Goal: Check status: Check status

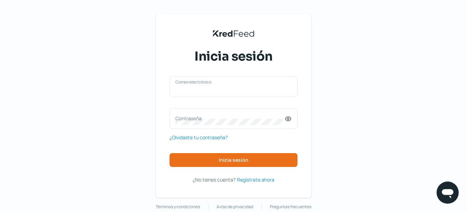
type input "[EMAIL_ADDRESS][DOMAIN_NAME]"
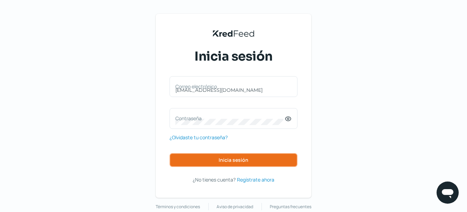
drag, startPoint x: 0, startPoint y: 0, endPoint x: 226, endPoint y: 160, distance: 277.2
click at [226, 160] on span "Inicia sesión" at bounding box center [233, 159] width 30 height 5
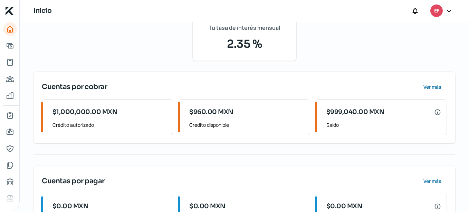
scroll to position [96, 0]
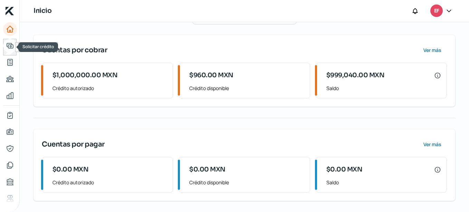
click at [16, 48] on body "Inicio | KredFeed Inicio EF Lunes, 18 [PERSON_NAME] 2025 Buenos [PERSON_NAME], …" at bounding box center [234, 106] width 469 height 212
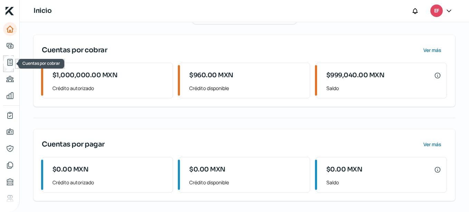
click at [8, 64] on icon "Cuentas por cobrar" at bounding box center [10, 62] width 5 height 6
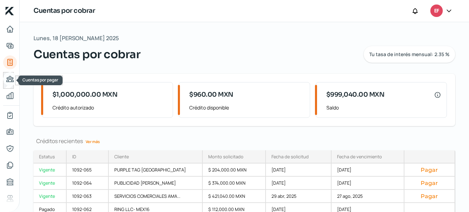
click at [11, 81] on icon "Cuentas por pagar" at bounding box center [10, 79] width 7 height 6
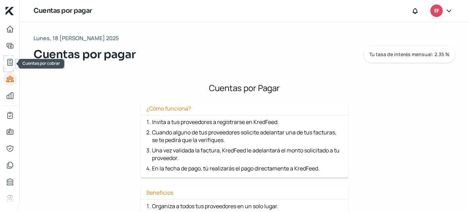
click at [8, 64] on icon "Cuentas por cobrar" at bounding box center [10, 62] width 5 height 6
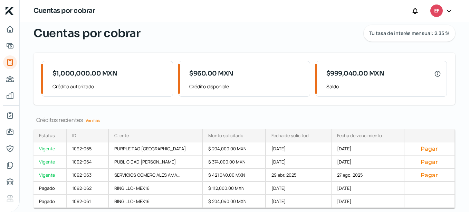
scroll to position [45, 0]
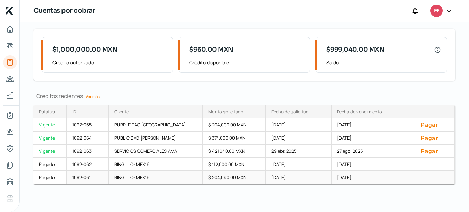
click at [58, 178] on div "Pagado" at bounding box center [50, 177] width 33 height 13
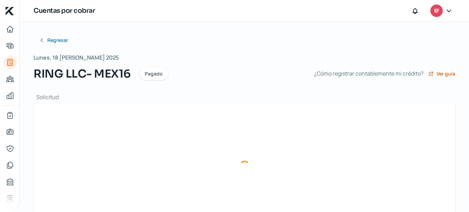
type input "EAM161104LR4_XEXX010101000_923088fd-a9ad-494a-b08d-7f125814b567 (1).xml"
type input "EAM161104LR4_XEXX010101000_923088FD-A9AD-494A-B08D-7F125814B567.pdf"
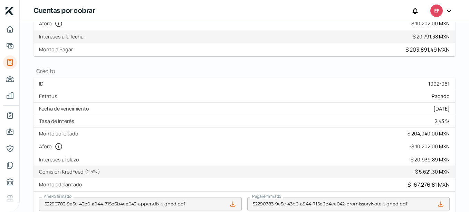
scroll to position [69, 0]
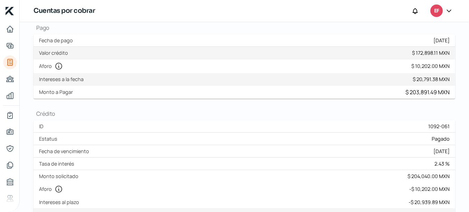
click at [62, 78] on label "Intereses a la fecha" at bounding box center [62, 79] width 47 height 7
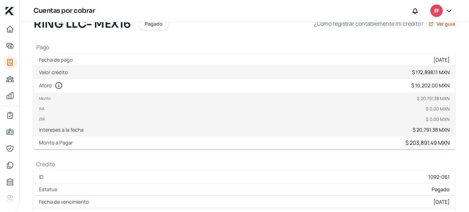
scroll to position [0, 0]
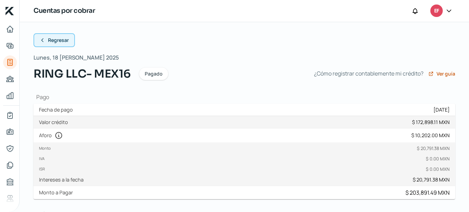
click at [54, 43] on button "Regresar" at bounding box center [54, 40] width 41 height 14
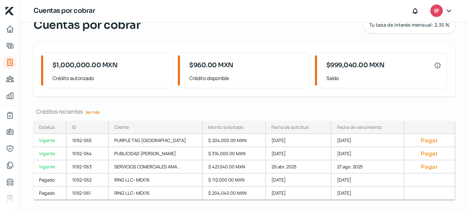
scroll to position [45, 0]
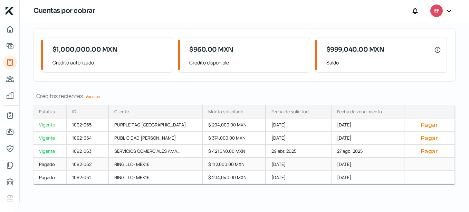
click at [362, 165] on div "[DATE]" at bounding box center [368, 164] width 73 height 13
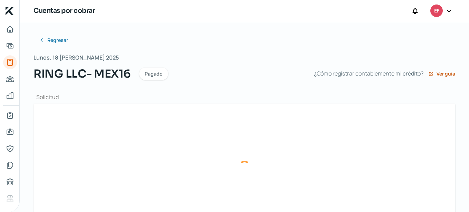
type input "EAM161104LR4_XEXX010101000_f09f5d3e-10e1-48d0-9e49-ee758dd65f2b.xml"
type input "EAM161104LR4_XEXX010101000_F09F5D3E-10E1-48D0-9E49-EE758DD65F2B.pdf"
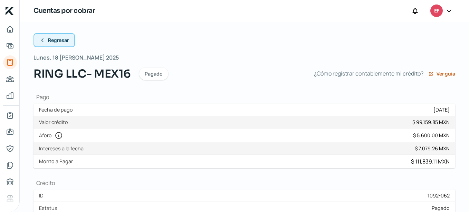
click at [52, 38] on span "Regresar" at bounding box center [58, 40] width 21 height 5
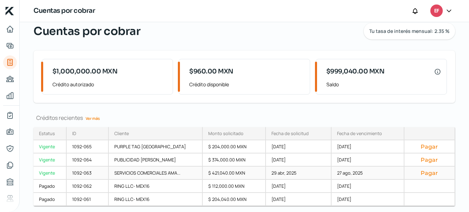
scroll to position [45, 0]
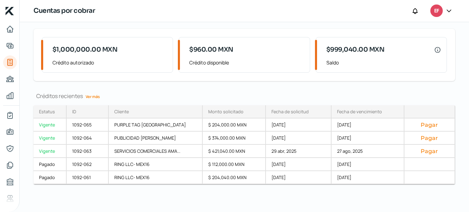
click at [91, 98] on link "Ver más" at bounding box center [93, 96] width 20 height 11
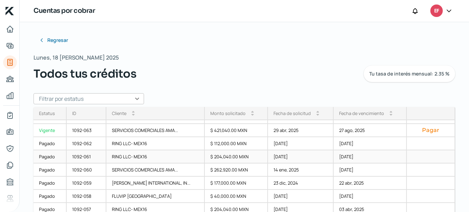
scroll to position [35, 0]
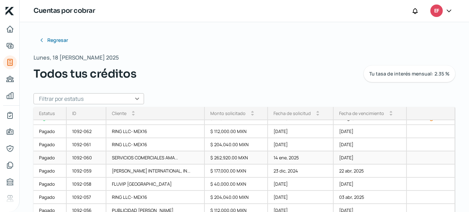
click at [361, 159] on div "[DATE]" at bounding box center [370, 157] width 73 height 13
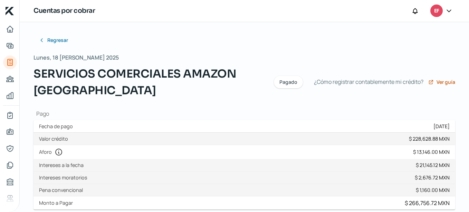
type input "EAM161104LR4_ANE140618P37_E9B938A5-E18E-4AD3-9E38-D3CD2F1710F5.xml"
type input "EAM161104LR4_ANE140618P37_E9B938A5-E18E-4AD3-9E38-D3CD2F1710F5.pdf"
click at [47, 38] on button "Regresar" at bounding box center [54, 40] width 41 height 14
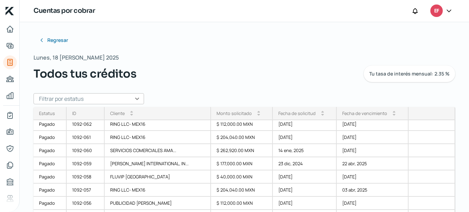
scroll to position [69, 0]
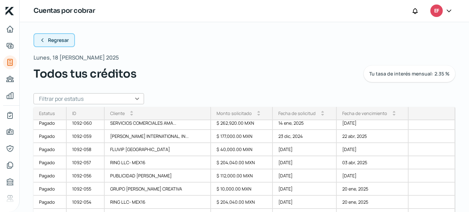
click at [53, 41] on span "Regresar" at bounding box center [58, 40] width 21 height 5
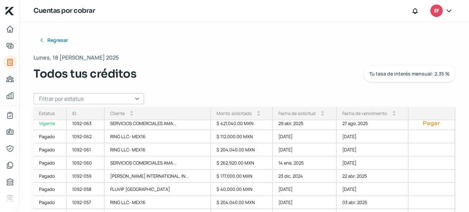
scroll to position [69, 0]
